Goal: Information Seeking & Learning: Learn about a topic

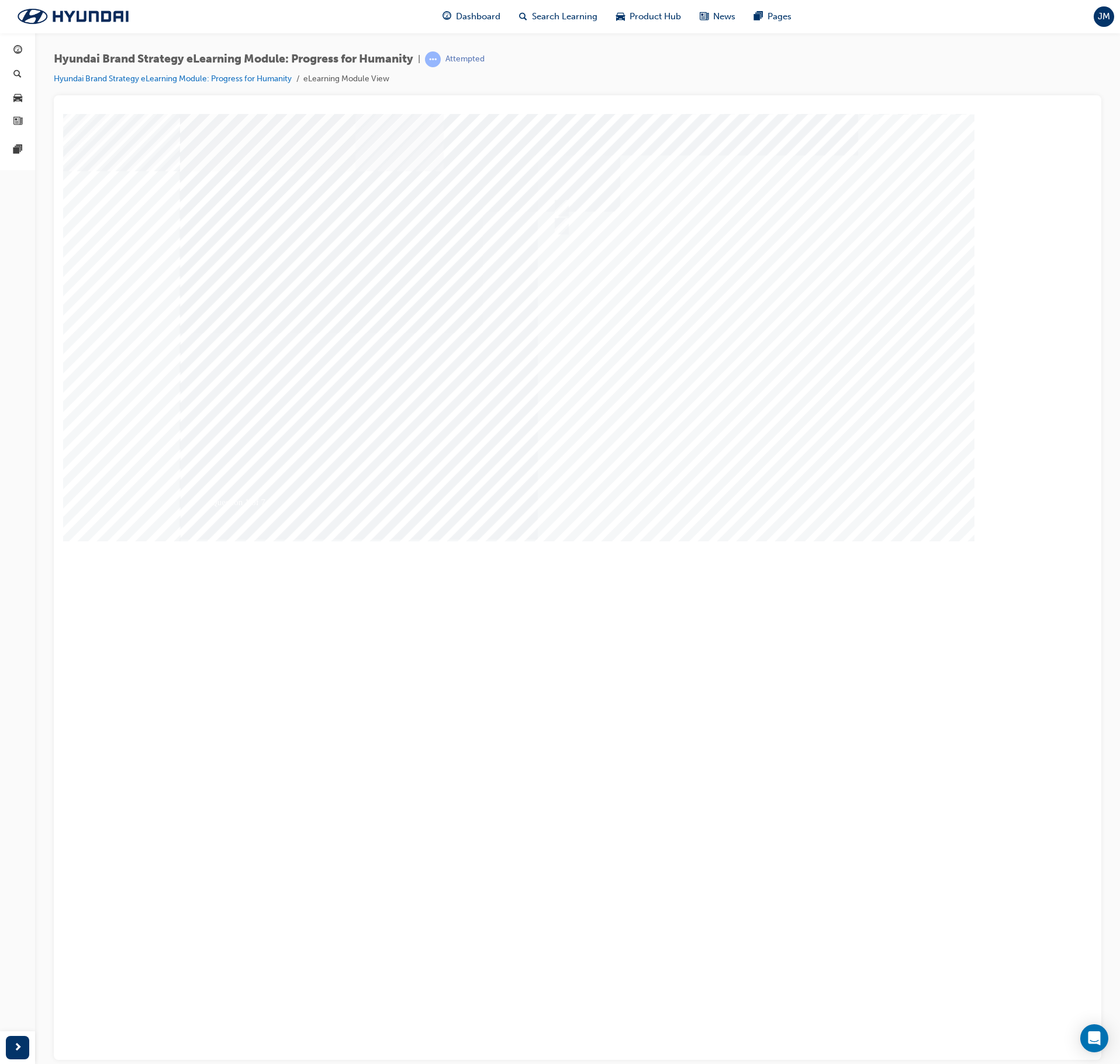
drag, startPoint x: 63, startPoint y: 113, endPoint x: 745, endPoint y: 491, distance: 779.7
click at [745, 491] on div at bounding box center [578, 323] width 795 height 421
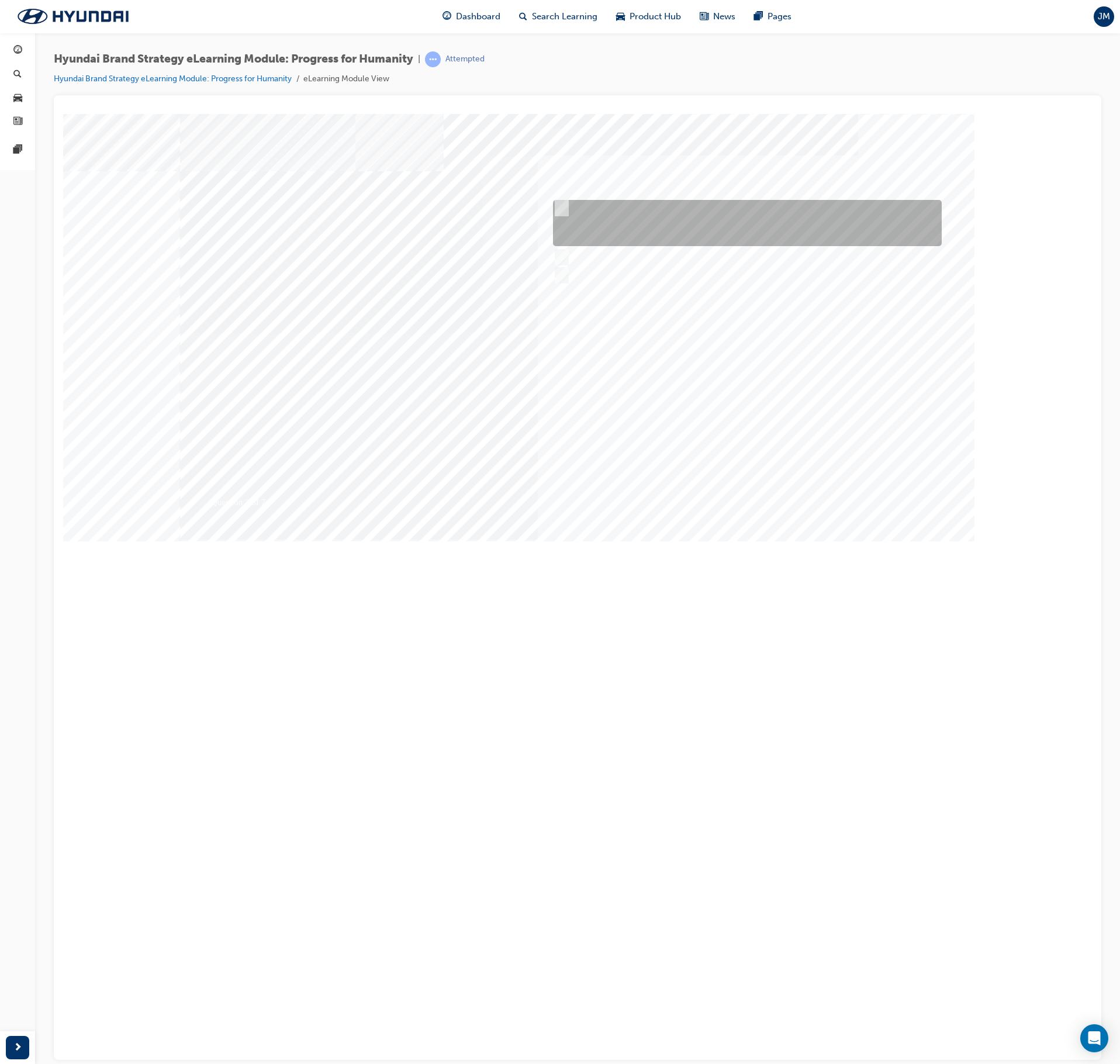
click at [564, 205] on input "The meaning of progress underpins our actions of doing the right thing for huma…" at bounding box center [560, 207] width 13 height 13
radio input "true"
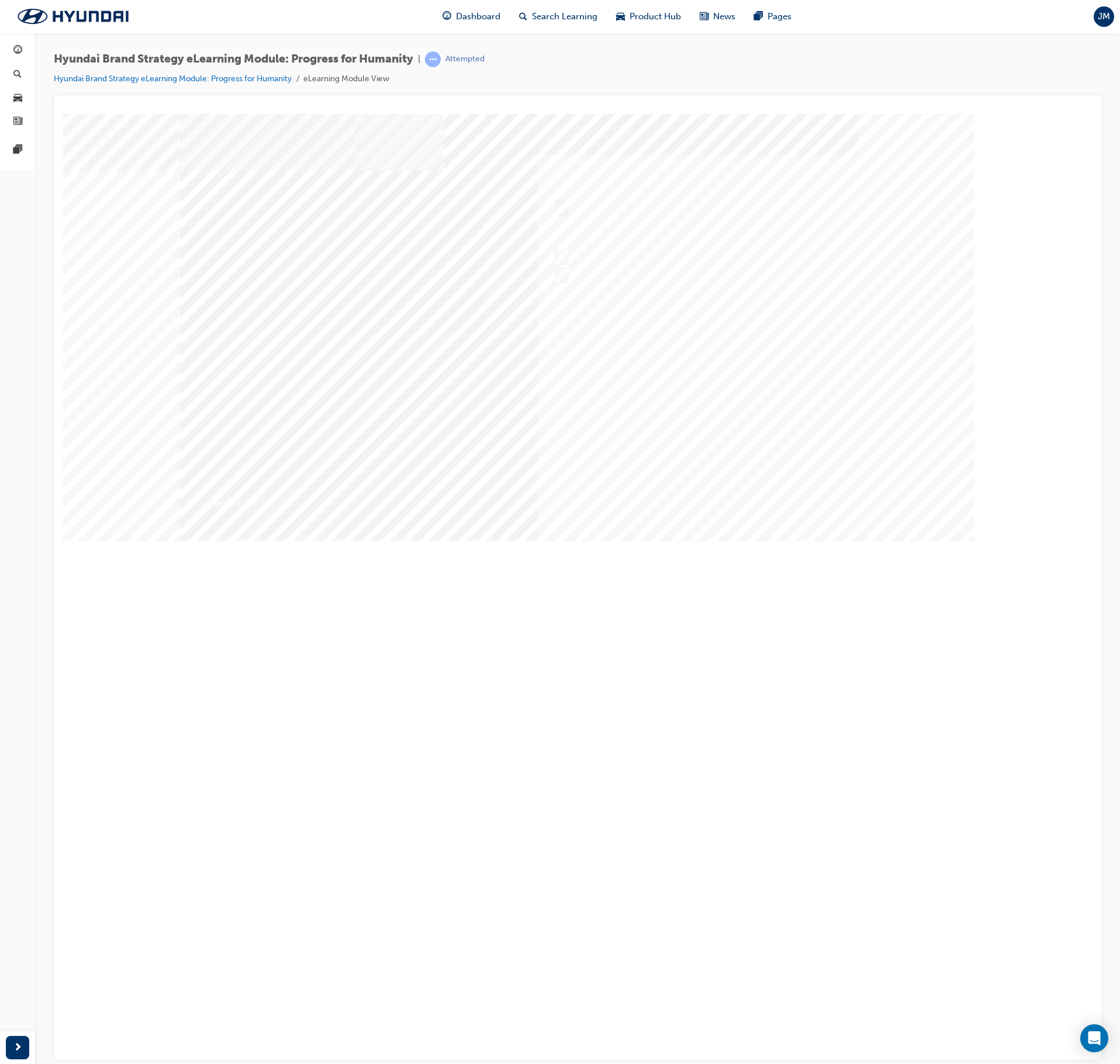
click at [766, 491] on div at bounding box center [578, 323] width 795 height 421
click at [636, 277] on div at bounding box center [803, 274] width 506 height 17
radio input "true"
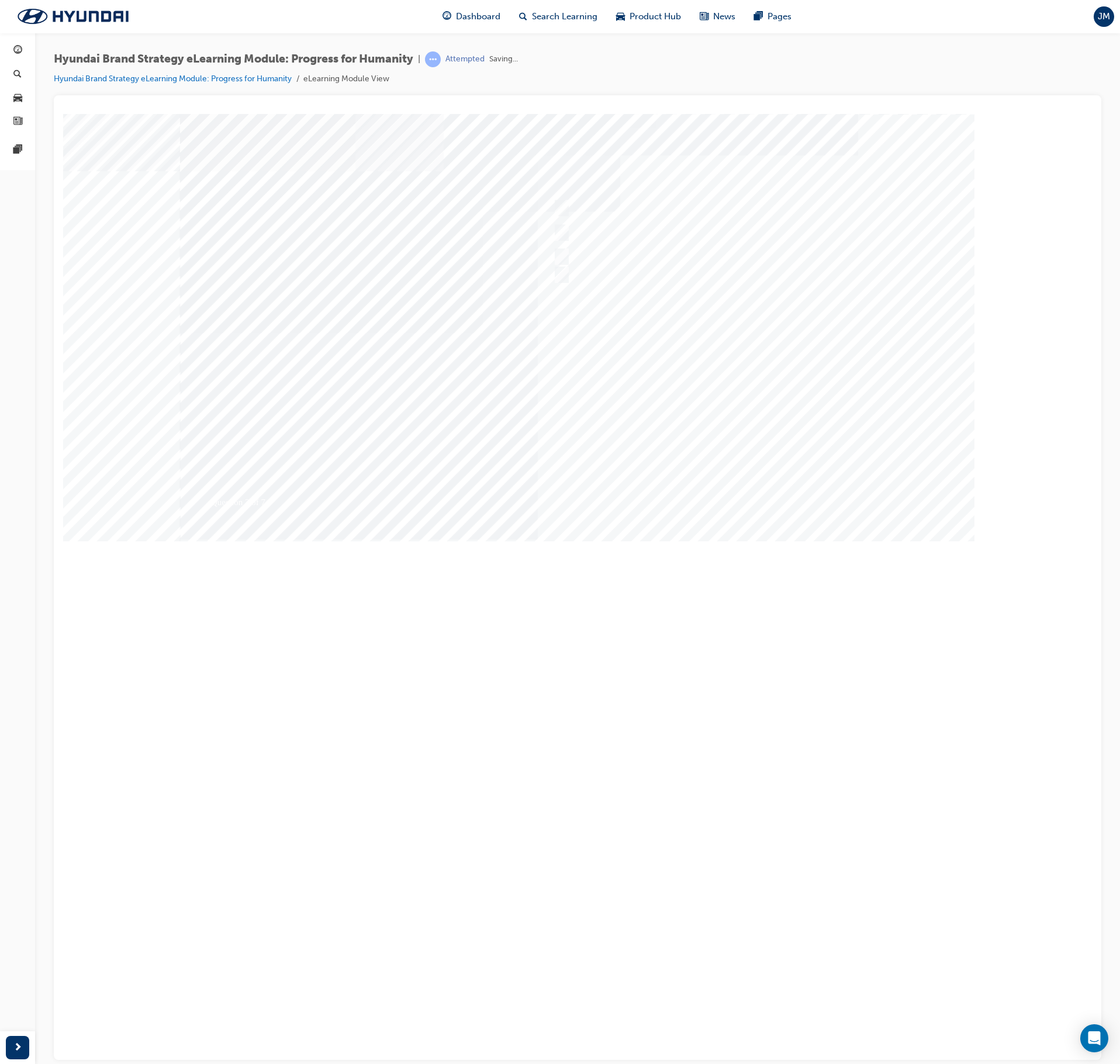
click at [757, 492] on div at bounding box center [578, 323] width 795 height 421
click at [564, 226] on input "False" at bounding box center [560, 226] width 13 height 13
radio input "true"
drag, startPoint x: 745, startPoint y: 486, endPoint x: 713, endPoint y: 479, distance: 32.8
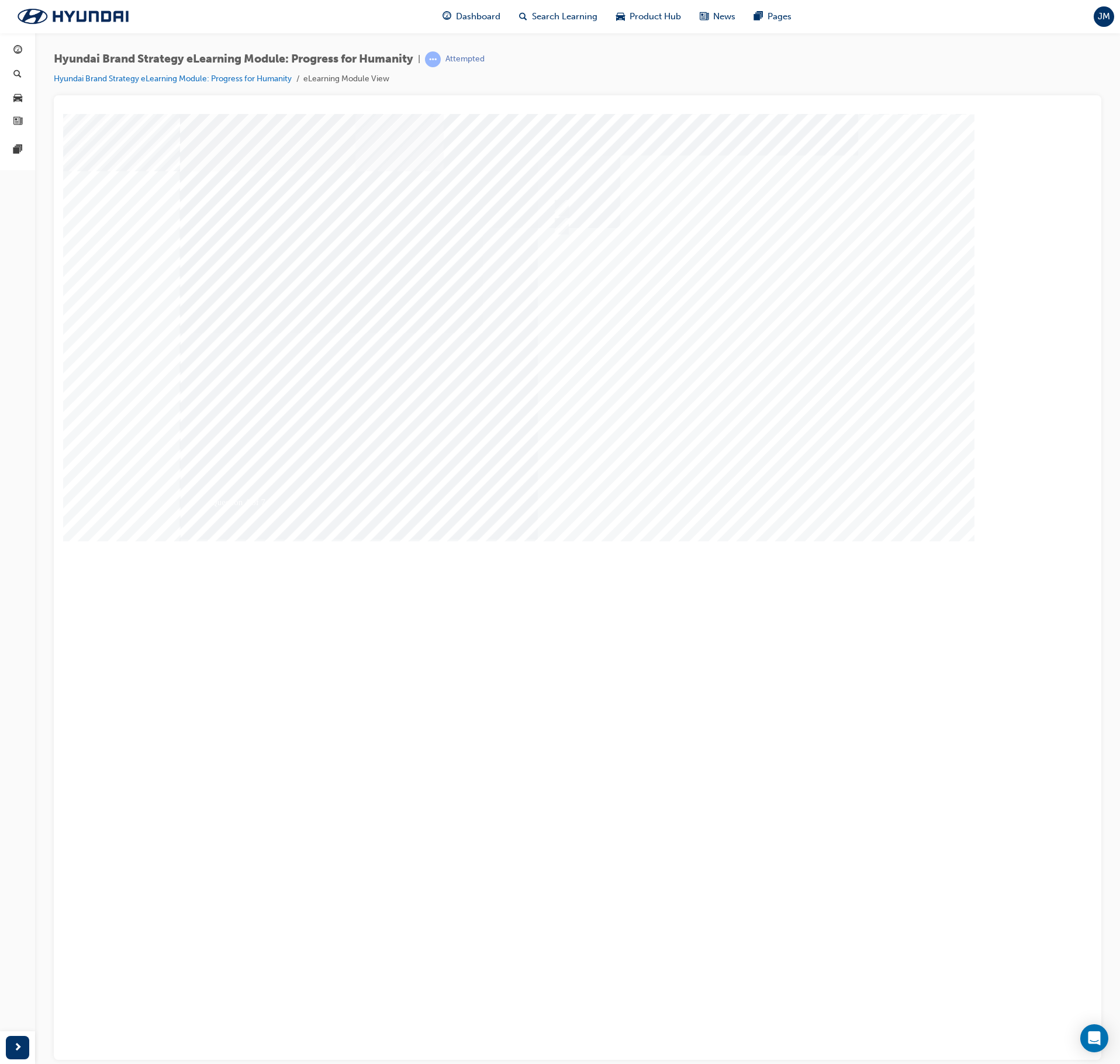
click at [743, 487] on div at bounding box center [578, 323] width 795 height 421
click at [592, 314] on div at bounding box center [751, 316] width 403 height 22
radio input "true"
click at [752, 493] on div at bounding box center [578, 323] width 795 height 421
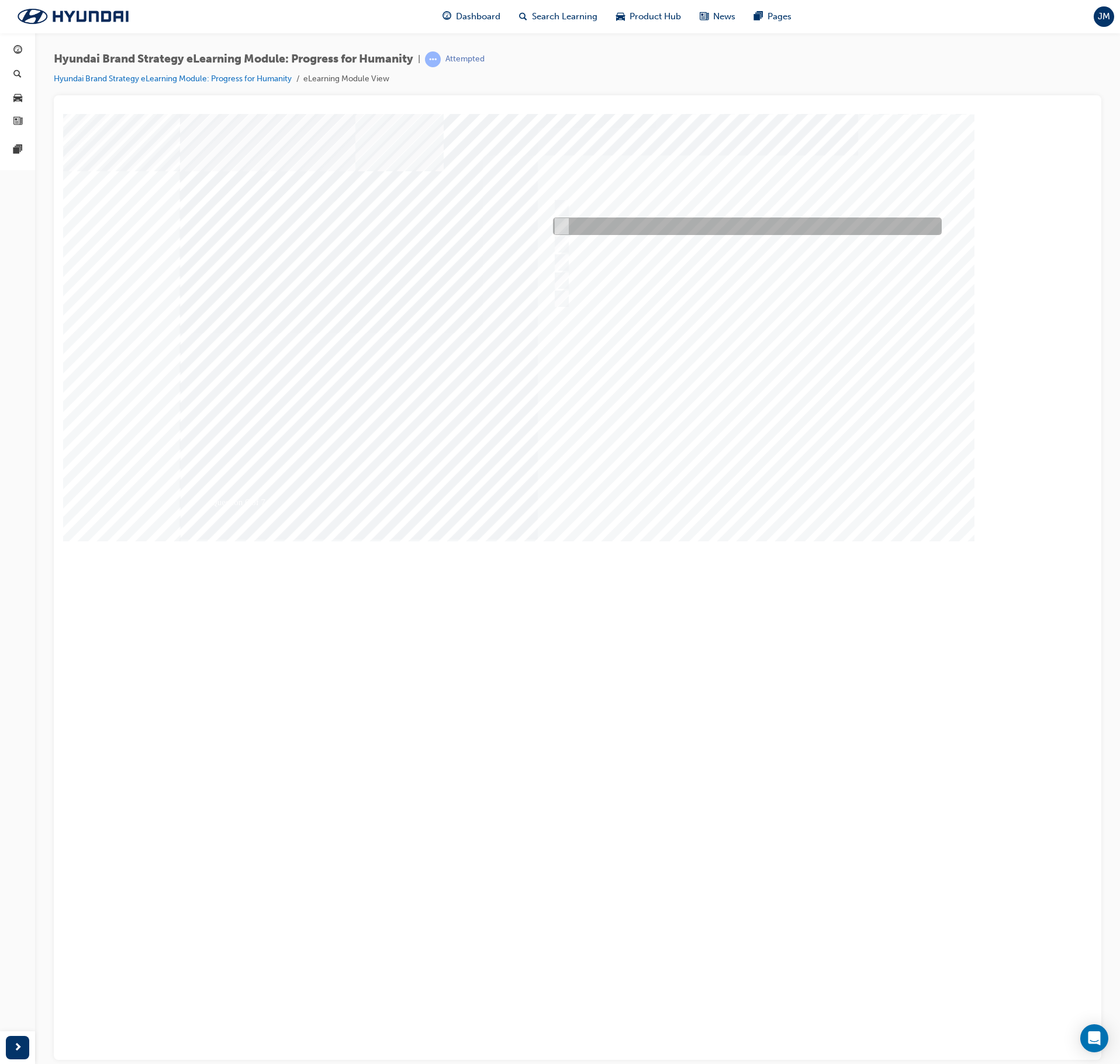
click at [614, 226] on div at bounding box center [744, 227] width 389 height 17
radio input "true"
click at [743, 496] on div at bounding box center [578, 323] width 795 height 421
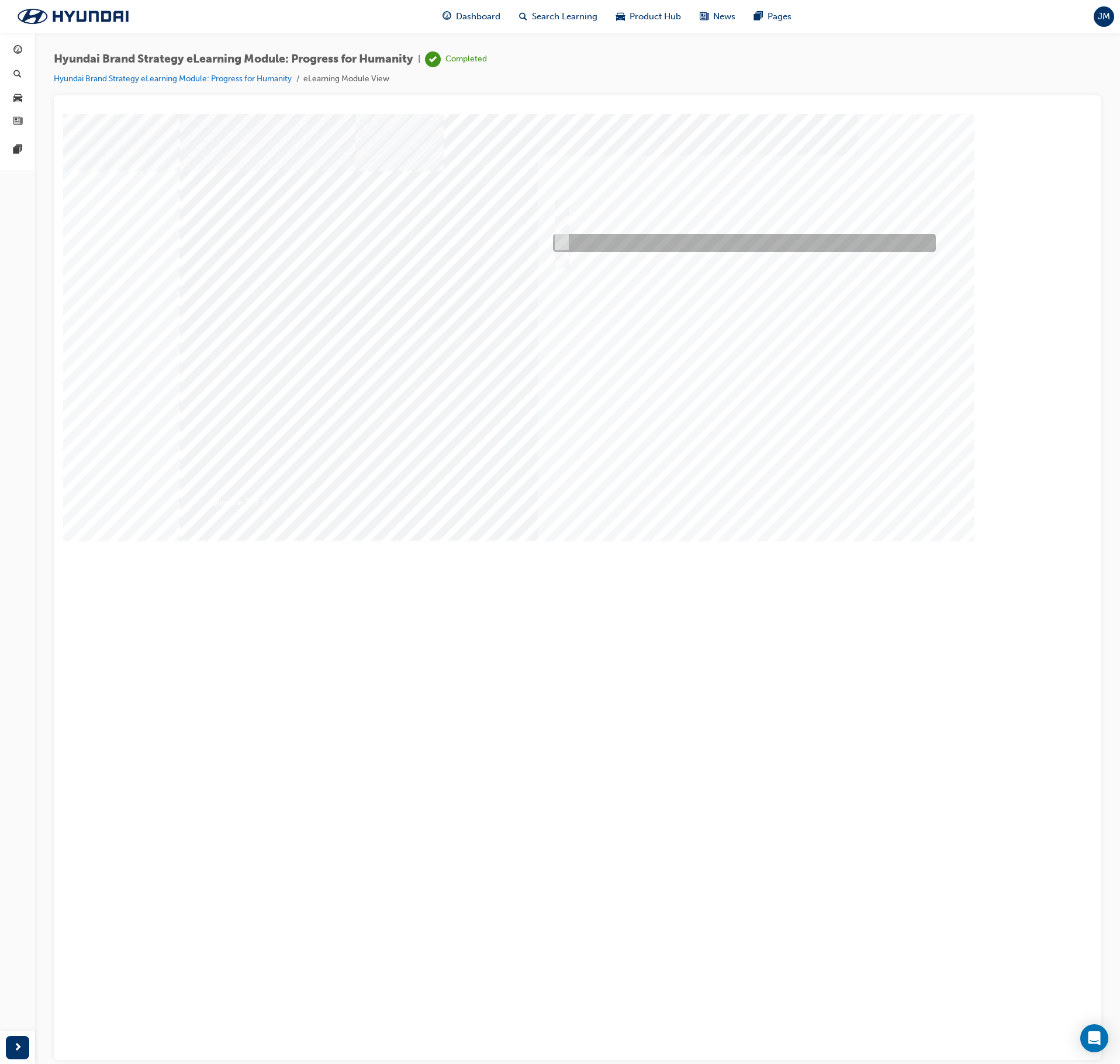
click at [608, 242] on div at bounding box center [741, 242] width 383 height 18
radio input "true"
click at [730, 493] on div at bounding box center [578, 323] width 795 height 421
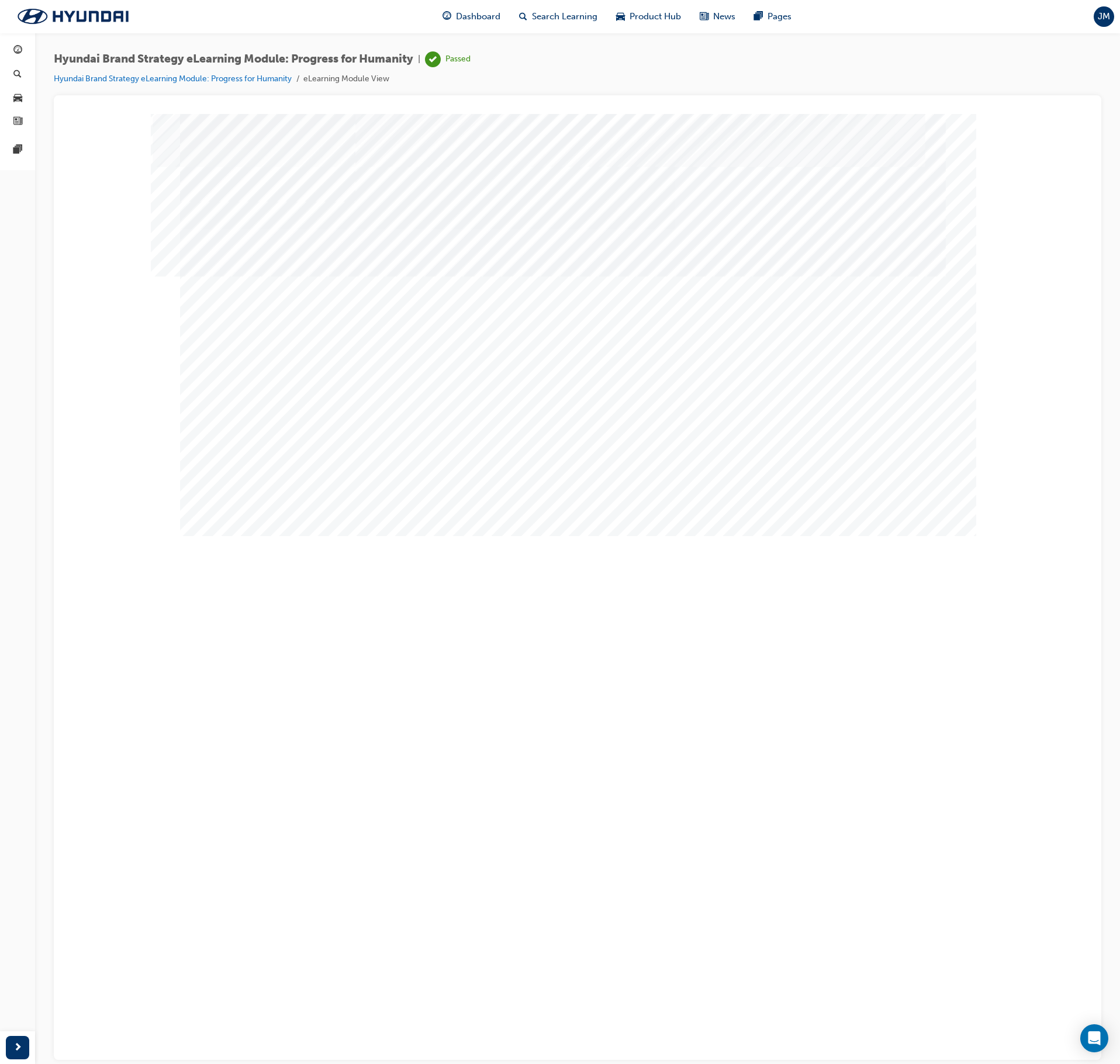
click at [248, 534] on div "Image" at bounding box center [579, 745] width 797 height 422
click at [904, 534] on div "Image" at bounding box center [579, 745] width 797 height 422
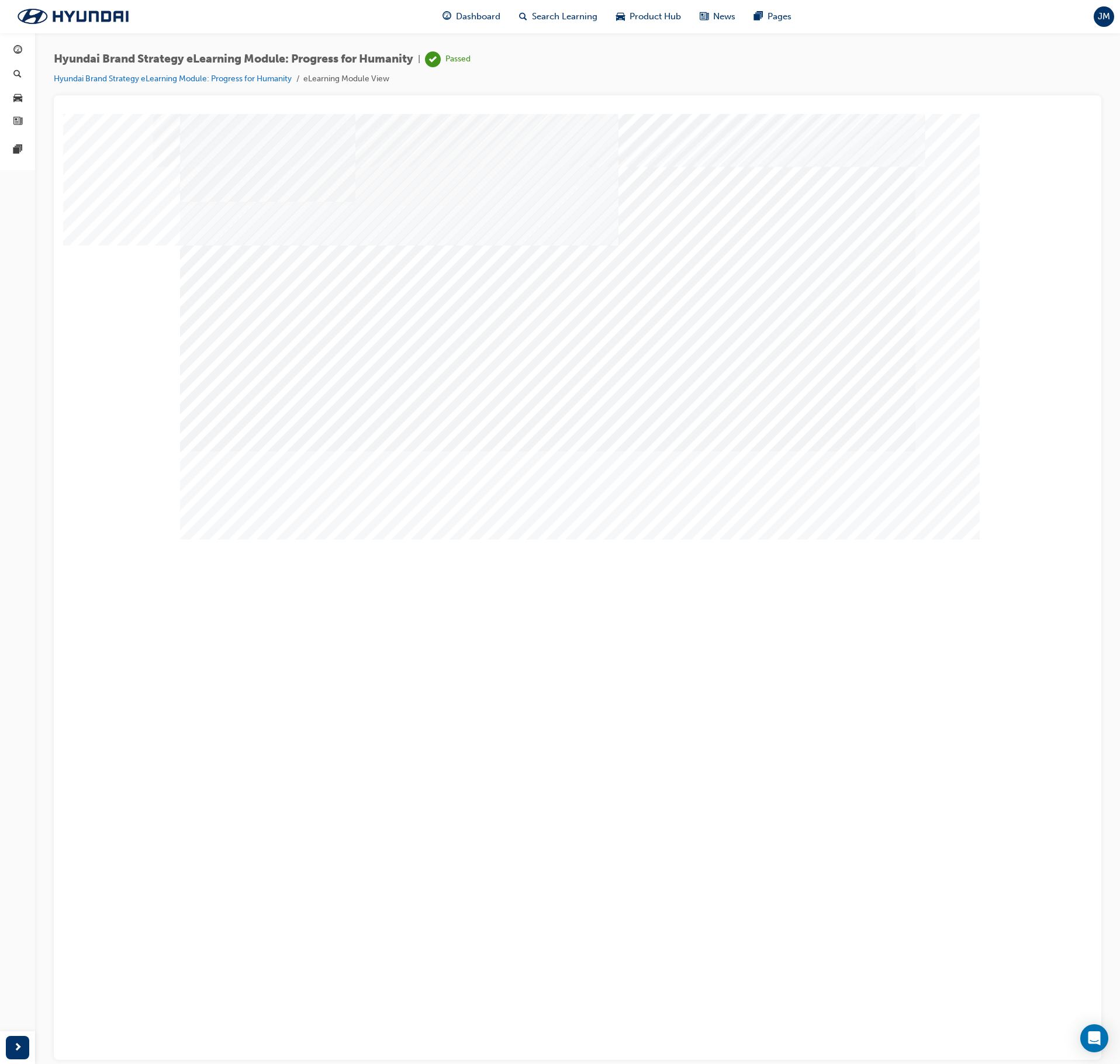
click at [288, 79] on link "Hyundai Brand Strategy eLearning Module: Progress for Humanity" at bounding box center [173, 78] width 238 height 10
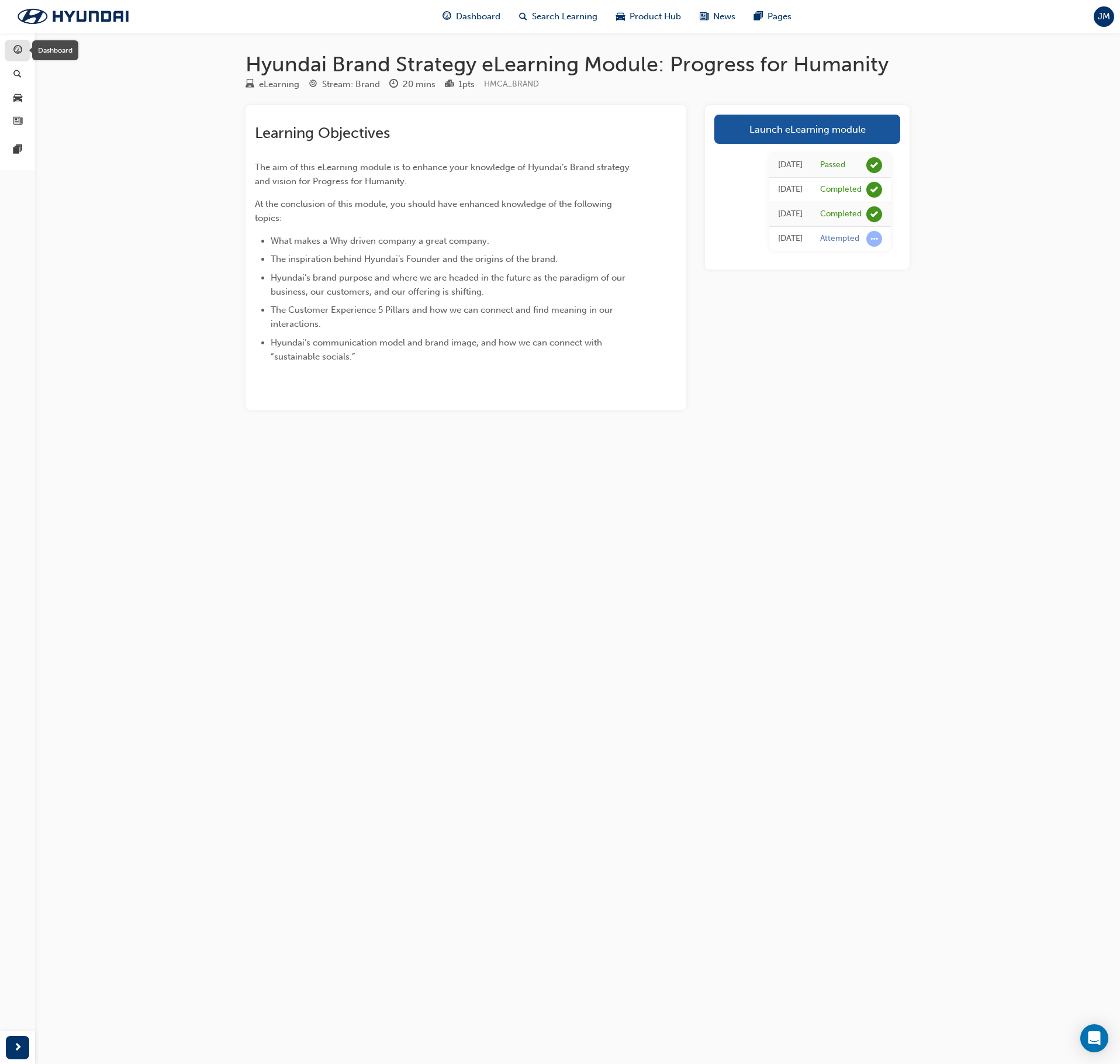
click at [14, 51] on span "guage-icon" at bounding box center [17, 51] width 9 height 10
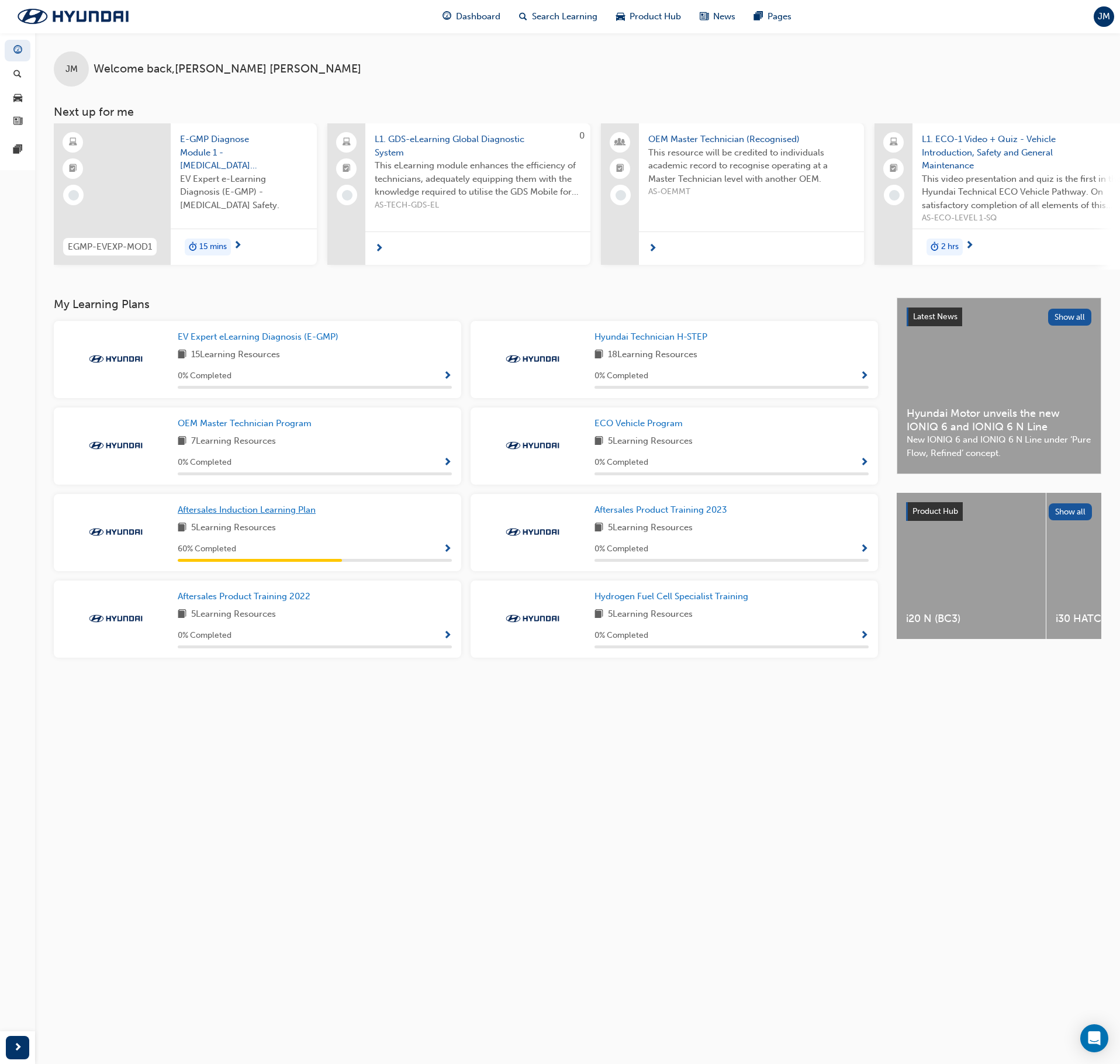
click at [260, 513] on span "Aftersales Induction Learning Plan" at bounding box center [247, 510] width 138 height 10
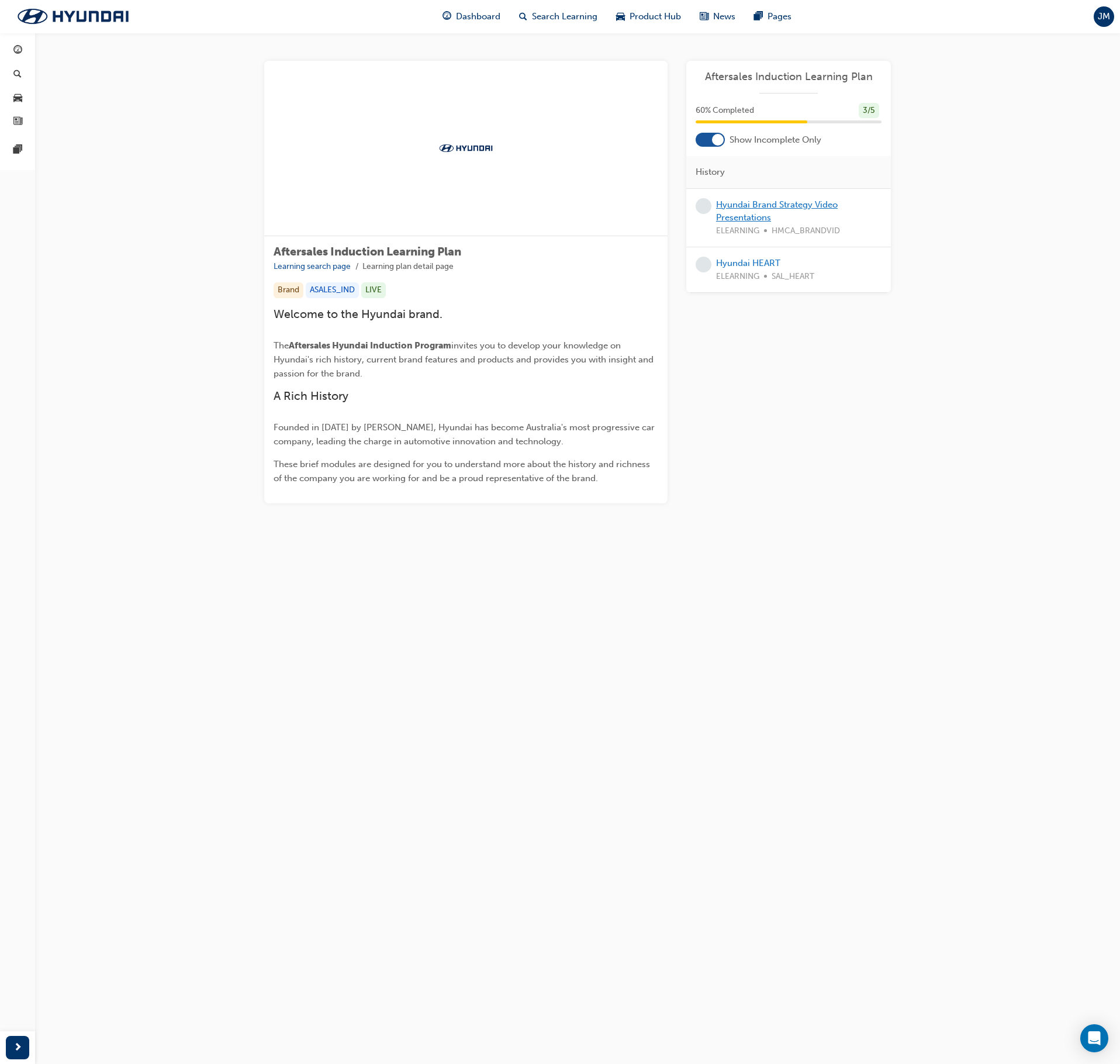
drag, startPoint x: 764, startPoint y: 212, endPoint x: 770, endPoint y: 203, distance: 10.8
click at [764, 209] on div "Hyundai Brand Strategy Video Presentations ELEARNING HMCA_BRANDVID" at bounding box center [799, 218] width 166 height 40
click at [770, 203] on link "Hyundai Brand Strategy Video Presentations" at bounding box center [777, 212] width 122 height 24
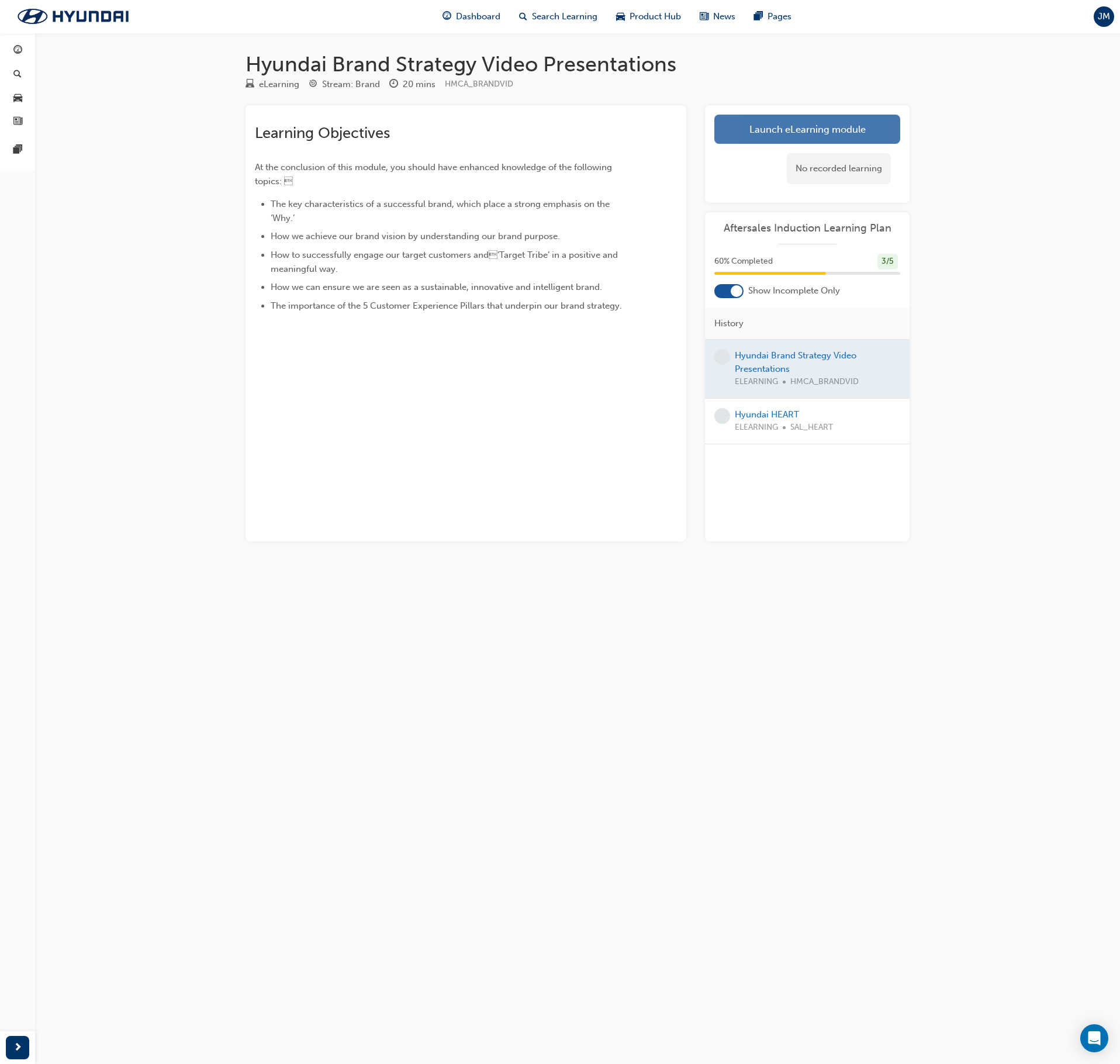
click at [835, 124] on link "Launch eLearning module" at bounding box center [807, 129] width 186 height 30
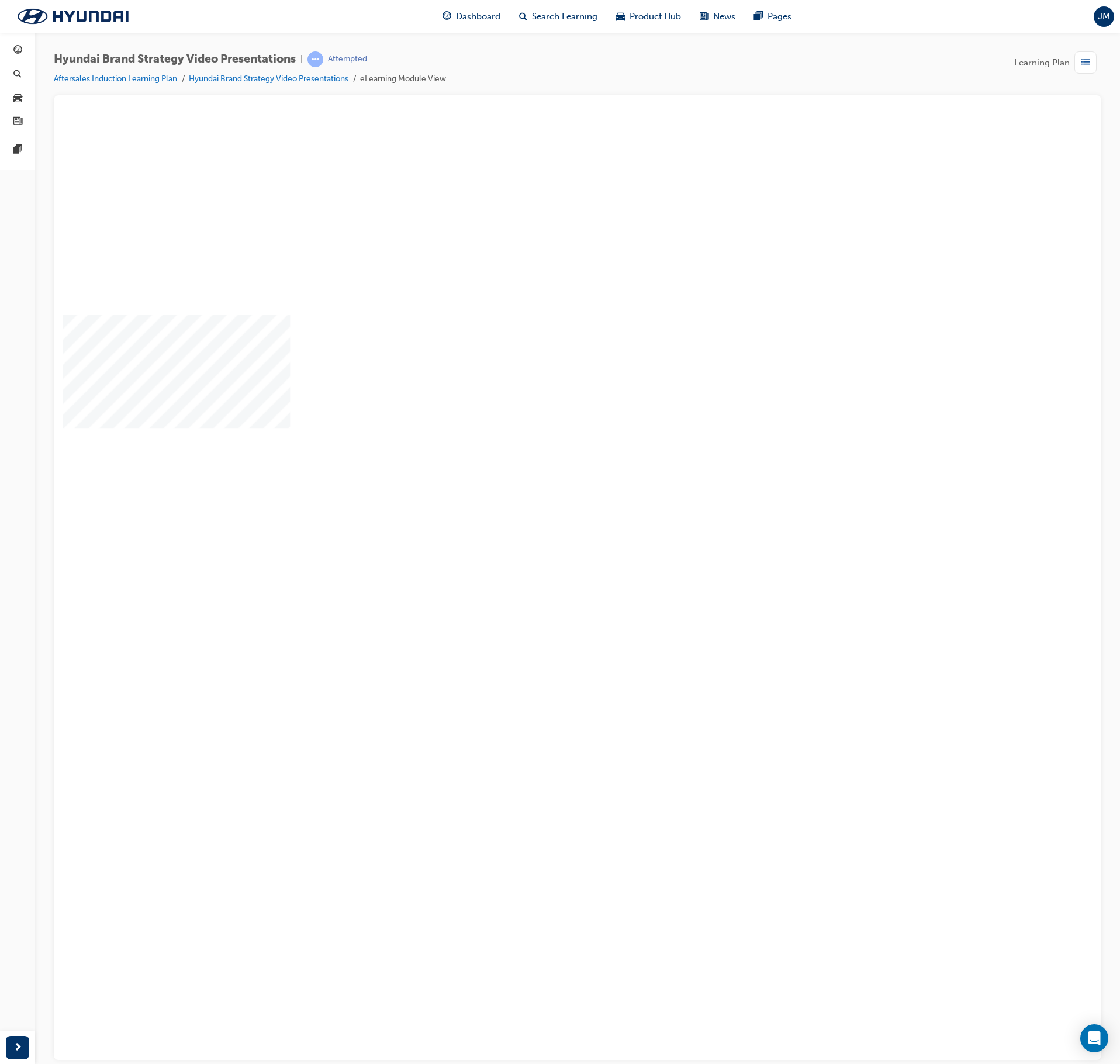
click at [533, 543] on div "play" at bounding box center [533, 543] width 0 height 0
